Goal: Task Accomplishment & Management: Manage account settings

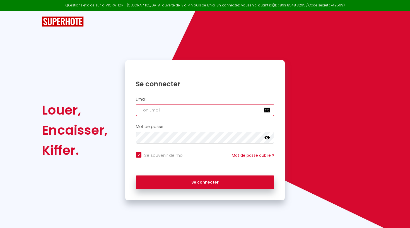
type input "[EMAIL_ADDRESS][DOMAIN_NAME]"
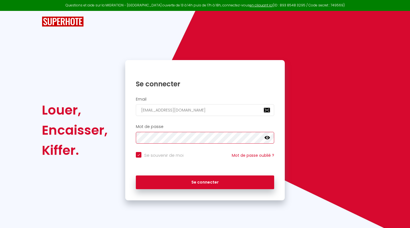
click at [205, 181] on button "Se connecter" at bounding box center [205, 182] width 138 height 14
checkbox input "true"
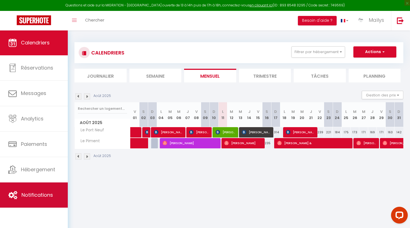
click at [33, 183] on link "Notifications" at bounding box center [34, 194] width 68 height 25
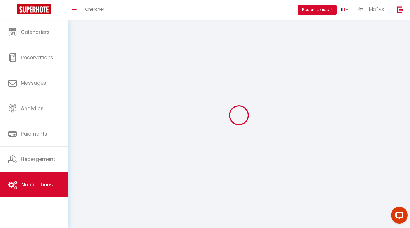
select select
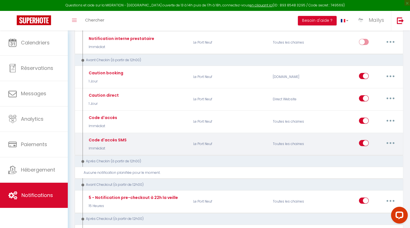
scroll to position [171, 0]
click at [392, 140] on button "button" at bounding box center [391, 142] width 16 height 9
click at [379, 152] on link "Editer" at bounding box center [376, 155] width 41 height 9
type input "Code d'accès SMS"
checkbox input "false"
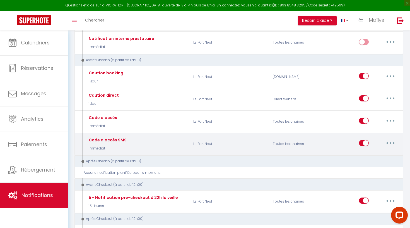
checkbox input "true"
select select "sms"
select select "Immédiat"
select select "if_deposit_is_paid"
checkbox input "true"
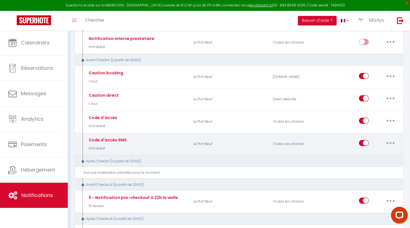
checkbox input "false"
checkbox input "true"
radio input "true"
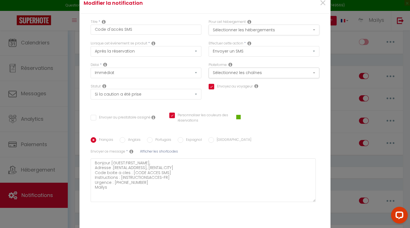
click at [278, 33] on button "Sélectionner les hébergements" at bounding box center [264, 30] width 111 height 11
click at [271, 30] on button "Sélectionner les hébergements" at bounding box center [264, 30] width 111 height 11
click at [278, 70] on button "Sélectionnez les chaînes" at bounding box center [264, 73] width 111 height 11
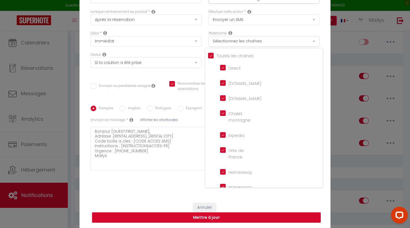
scroll to position [0, 0]
click at [273, 44] on button "Sélectionnez les chaînes" at bounding box center [264, 41] width 111 height 11
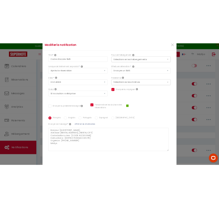
scroll to position [0, 0]
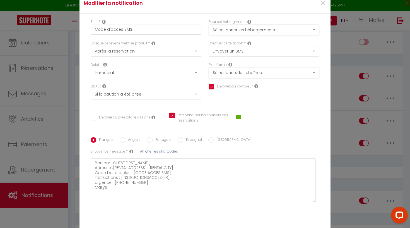
click at [289, 145] on div "Français Anglais Portugais Espagnol Italien Sujet * Afficher les shortcodes Env…" at bounding box center [205, 172] width 232 height 70
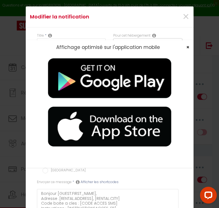
click at [188, 48] on span "×" at bounding box center [187, 47] width 3 height 7
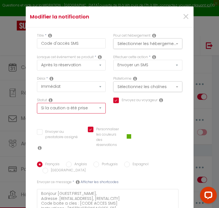
select select "if_booking_is_paid"
checkbox input "true"
checkbox input "false"
checkbox input "true"
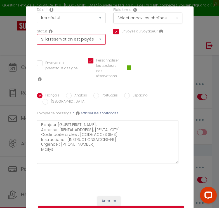
scroll to position [68, 0]
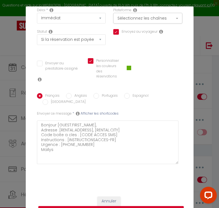
click at [116, 206] on button "Mettre à jour" at bounding box center [110, 211] width 145 height 11
checkbox input "true"
checkbox input "false"
checkbox input "true"
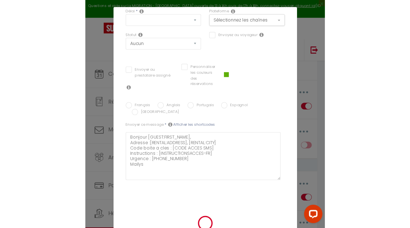
scroll to position [0, 0]
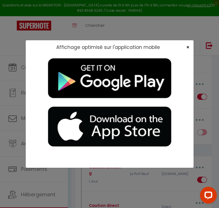
click at [186, 46] on span "×" at bounding box center [187, 47] width 3 height 7
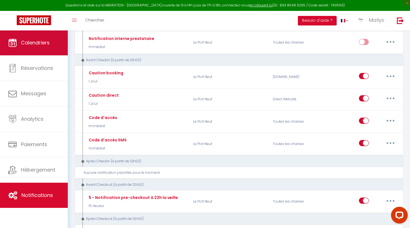
click at [56, 46] on link "Calendriers" at bounding box center [34, 42] width 68 height 25
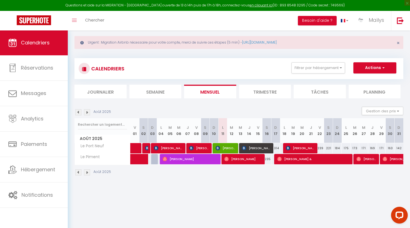
scroll to position [9, 0]
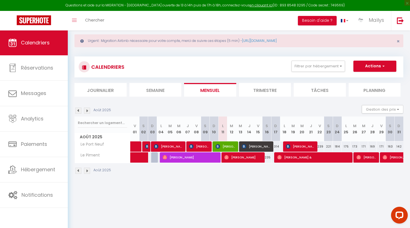
click at [263, 90] on li "Trimestre" at bounding box center [265, 90] width 52 height 14
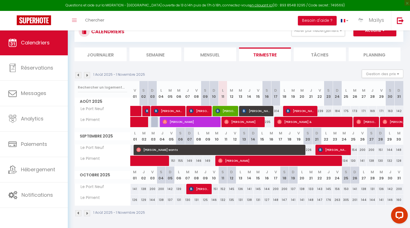
scroll to position [45, 0]
